Goal: Information Seeking & Learning: Learn about a topic

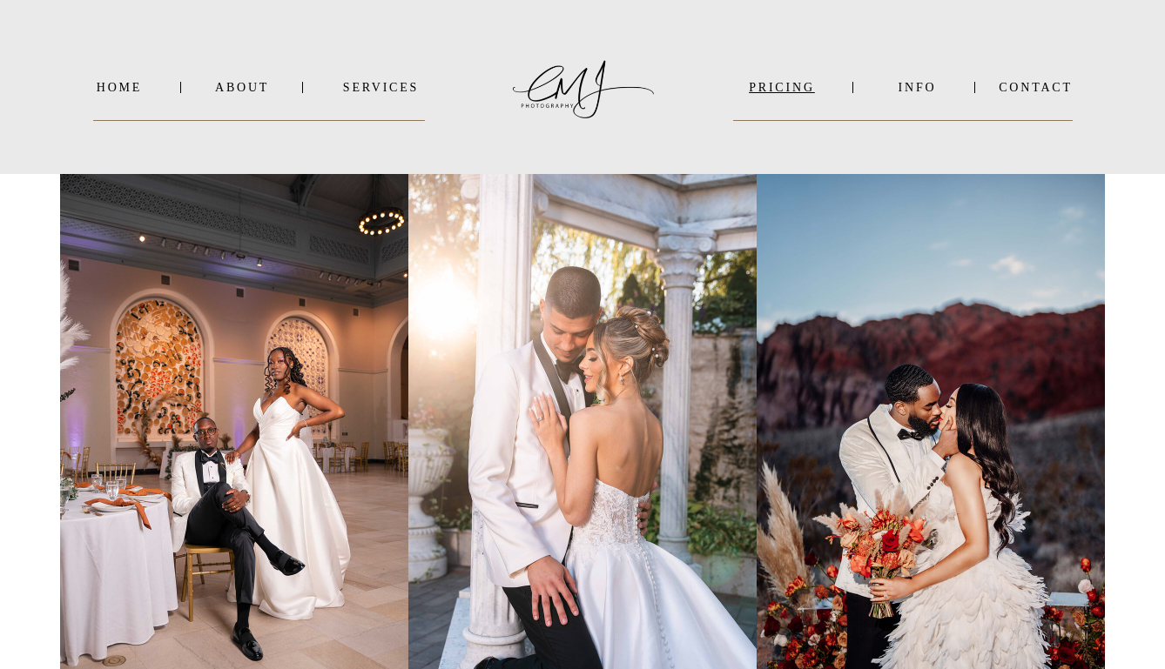
click at [792, 87] on nav "PRICING" at bounding box center [781, 87] width 97 height 13
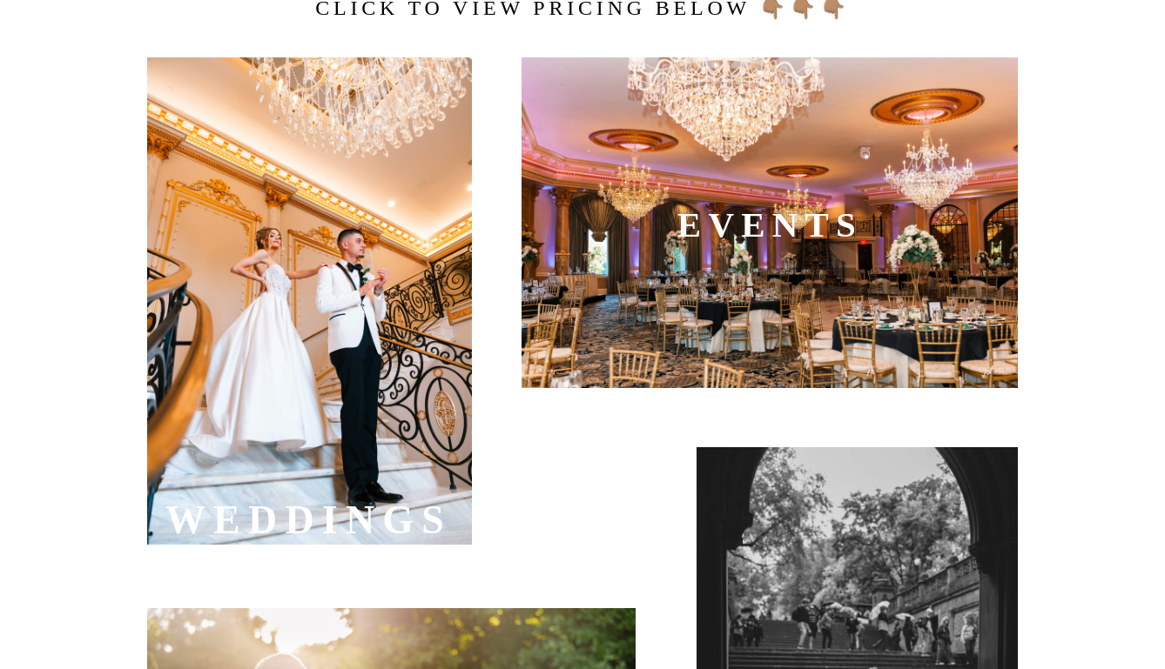
scroll to position [603, 0]
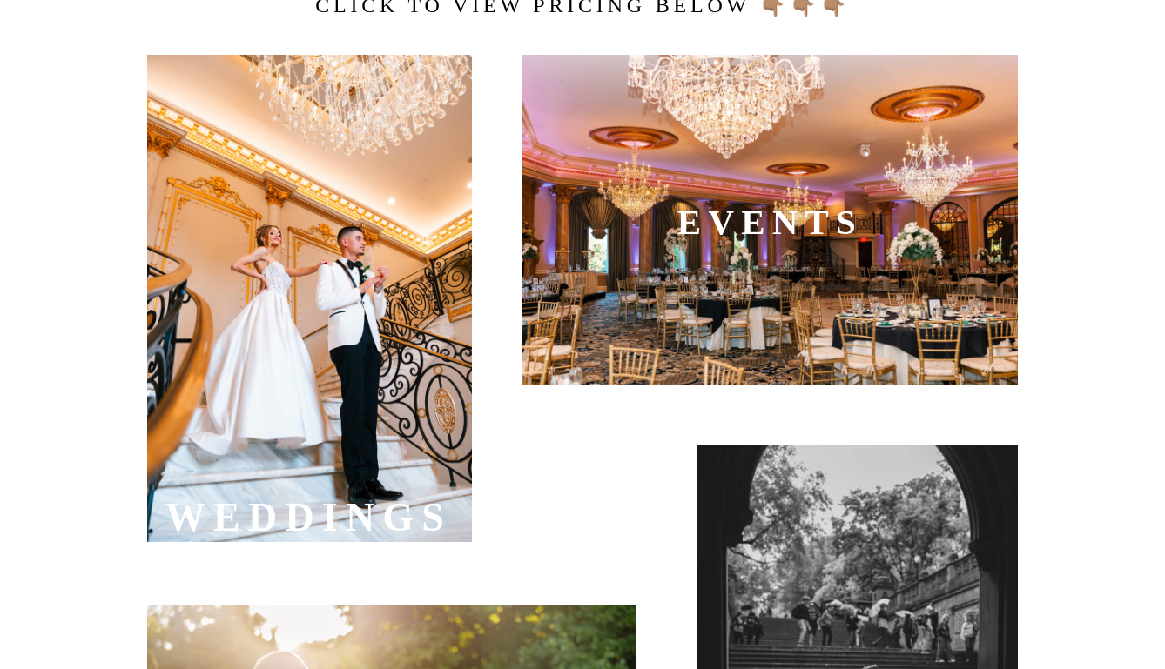
click at [786, 332] on div at bounding box center [769, 220] width 496 height 331
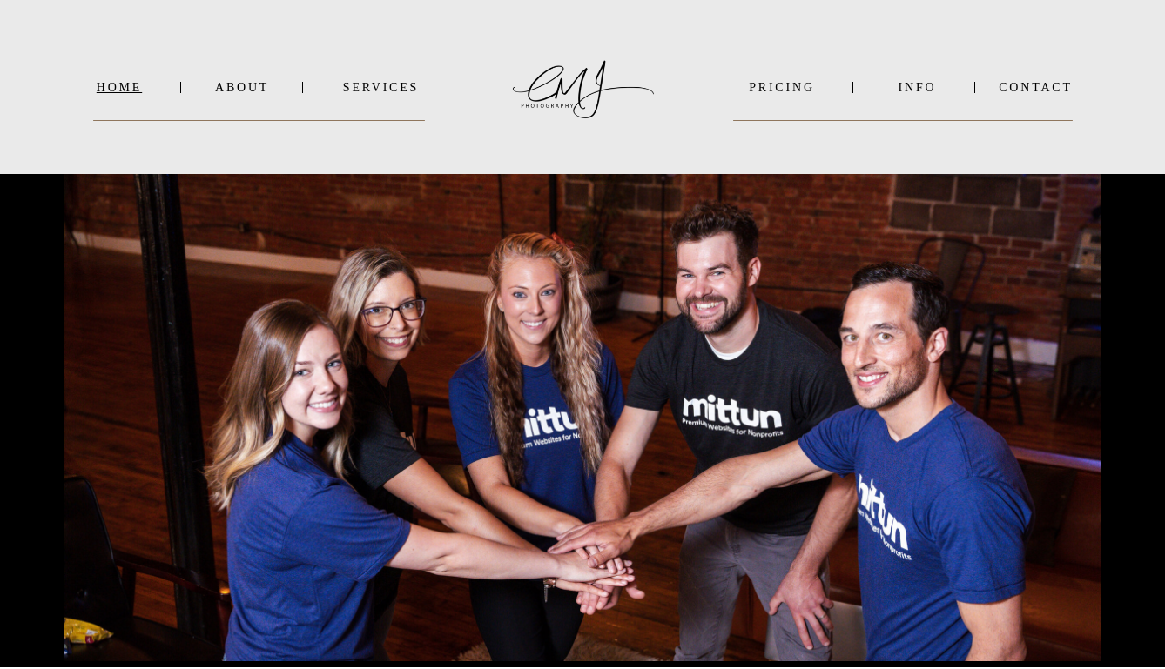
click at [111, 88] on nav "Home" at bounding box center [119, 87] width 52 height 13
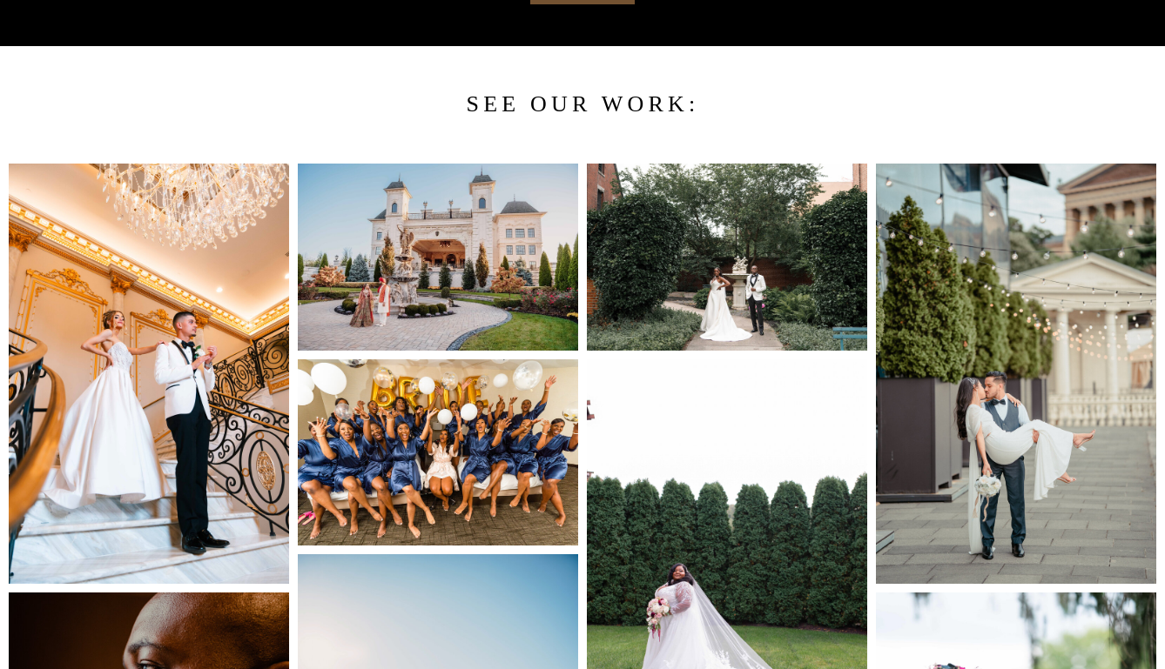
scroll to position [1411, 0]
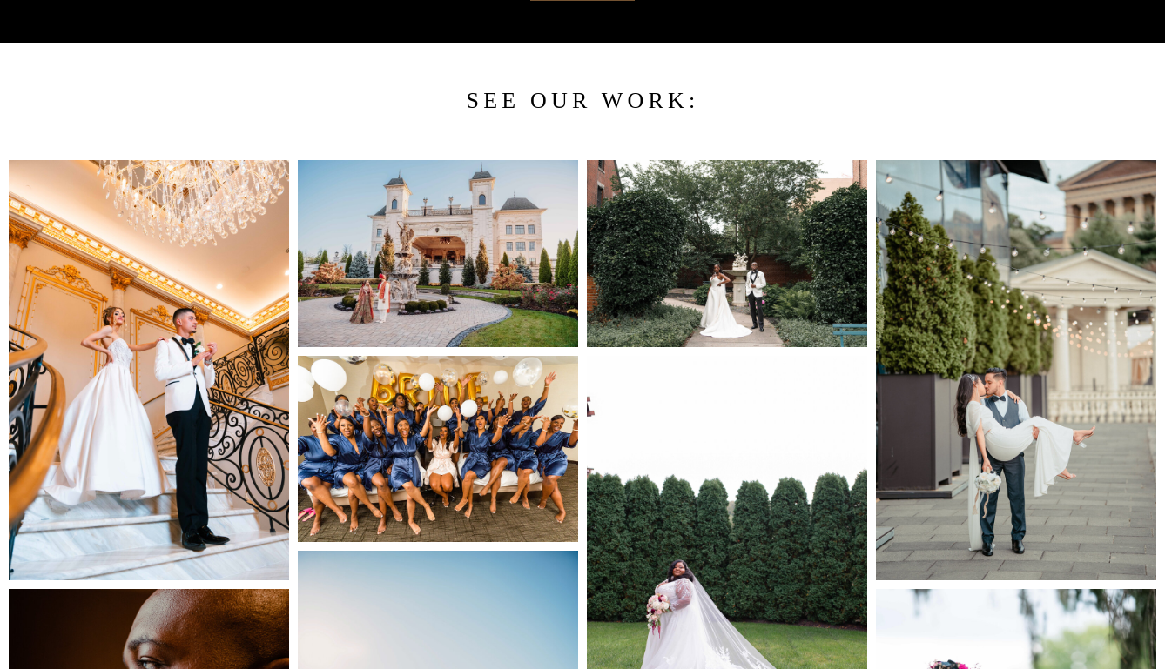
click at [997, 410] on img at bounding box center [1016, 370] width 280 height 420
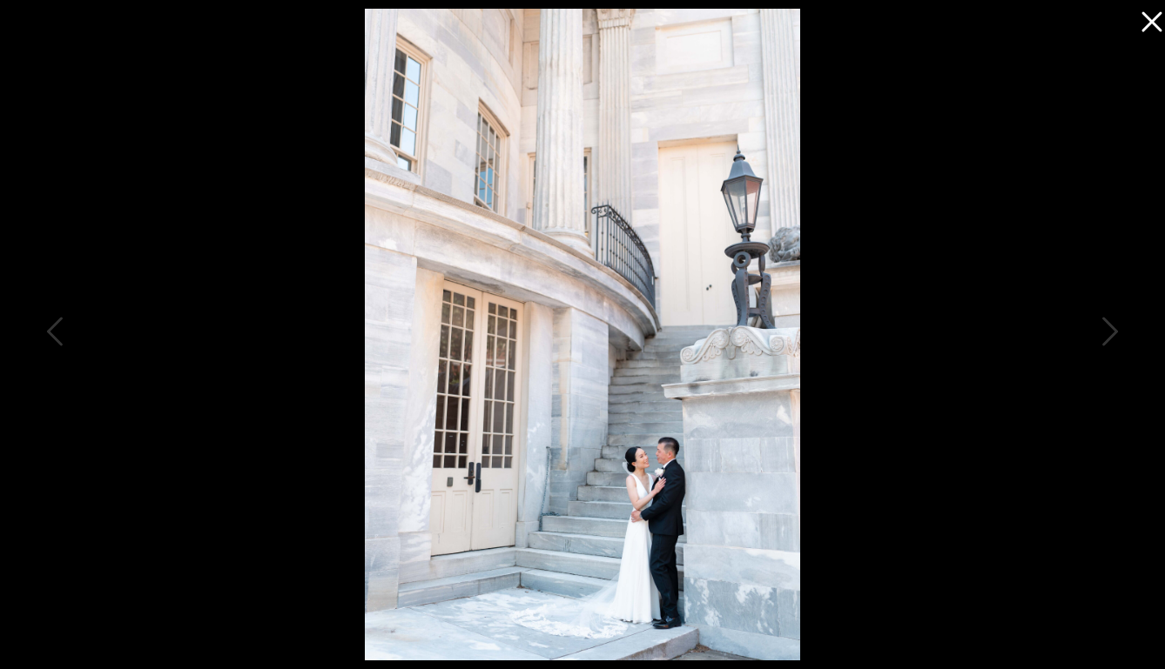
click at [1145, 24] on icon at bounding box center [1147, 17] width 35 height 35
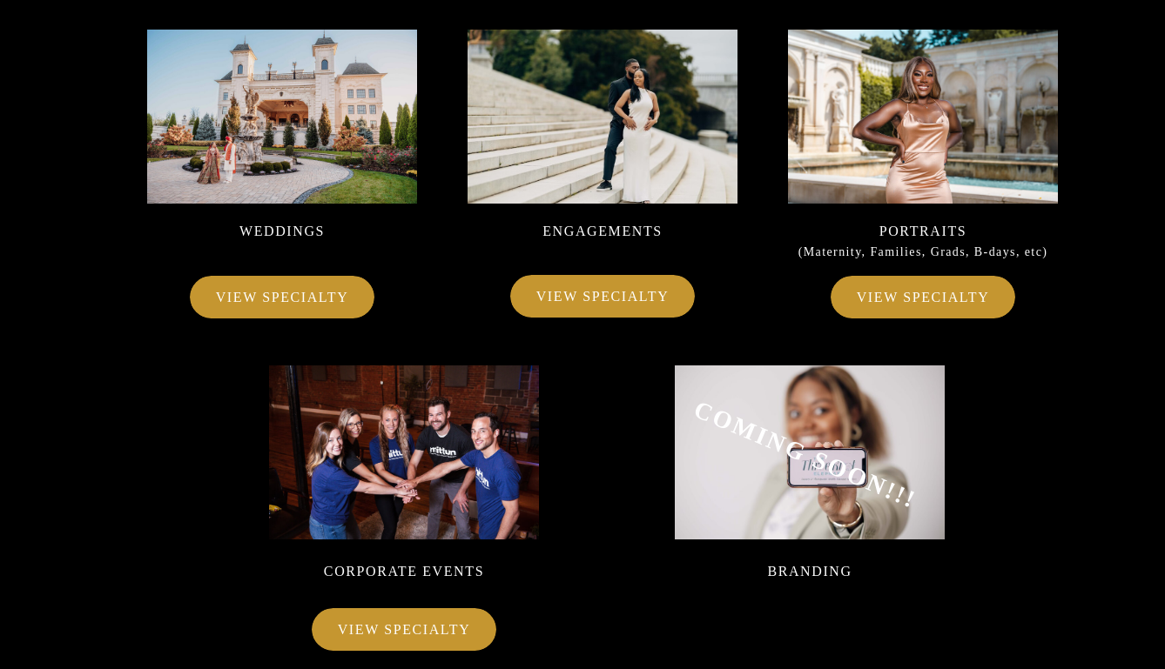
scroll to position [10518, 0]
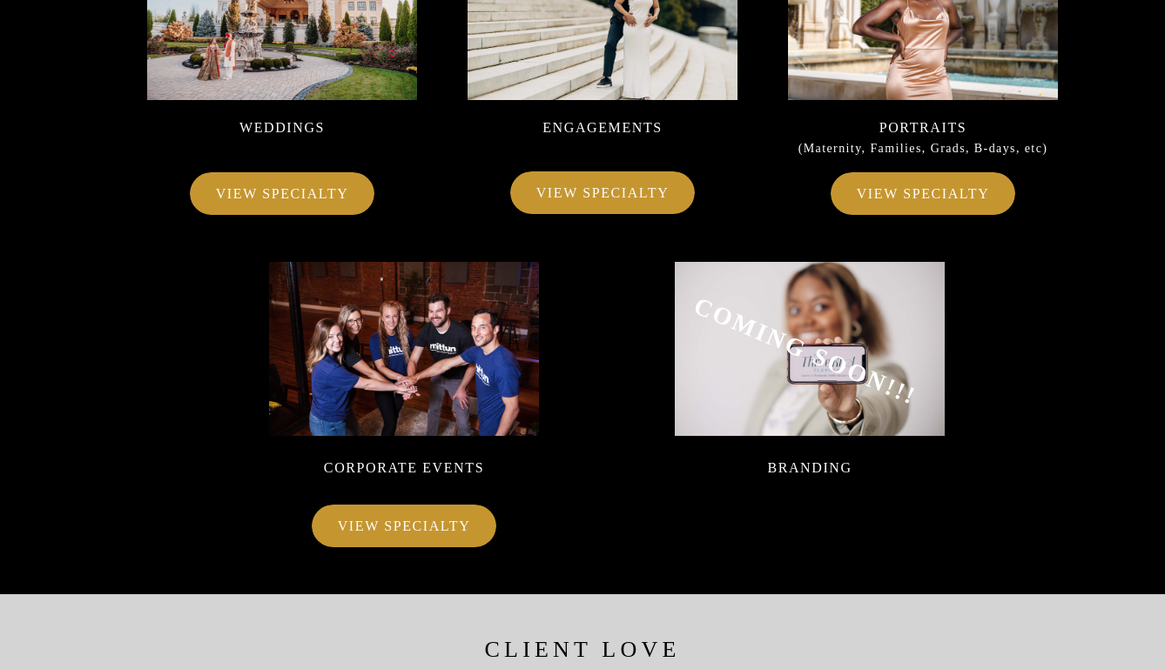
click at [419, 520] on p "VIEW SPECIALTY" at bounding box center [404, 525] width 148 height 24
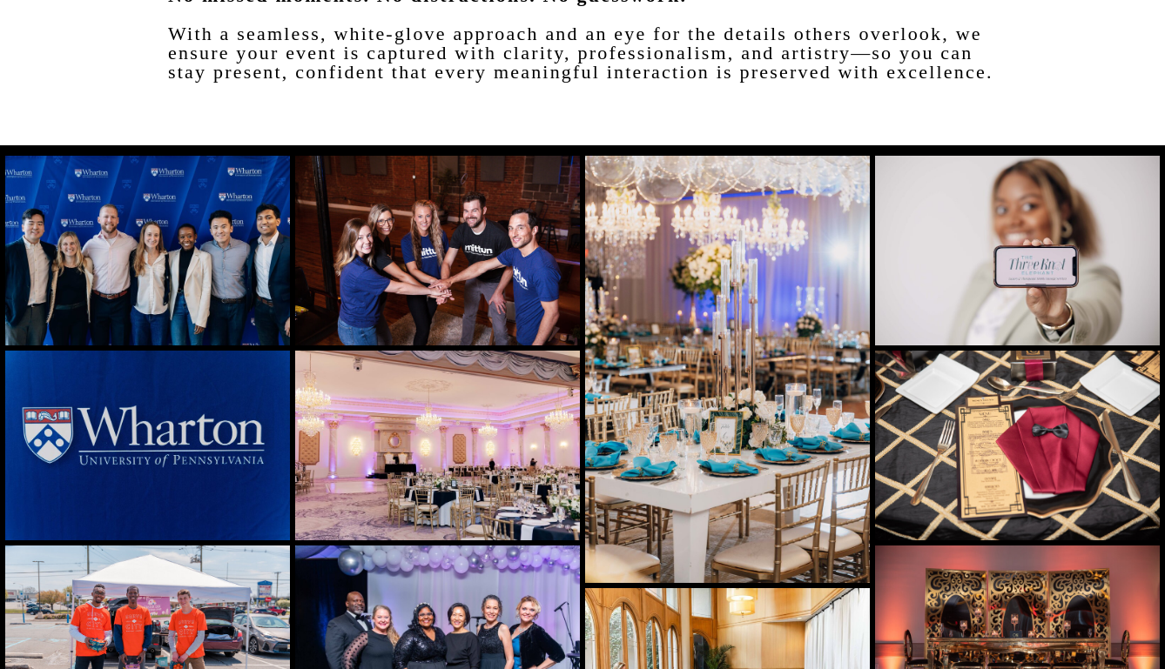
scroll to position [1508, 0]
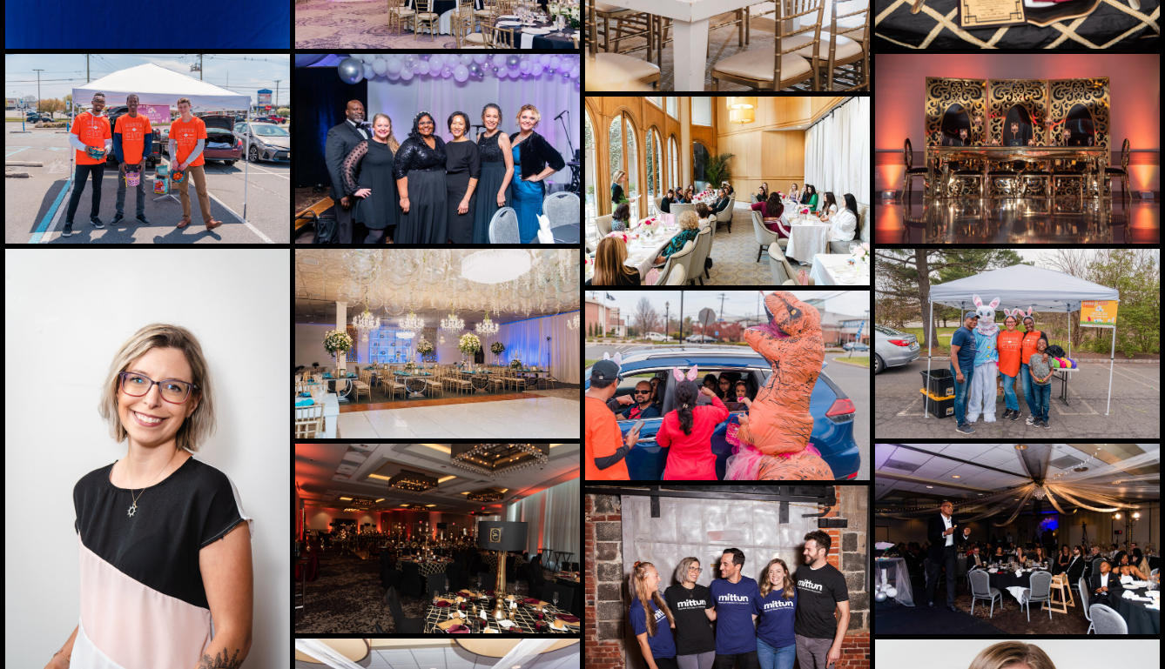
click at [712, 150] on img at bounding box center [727, 192] width 285 height 190
